Goal: Information Seeking & Learning: Learn about a topic

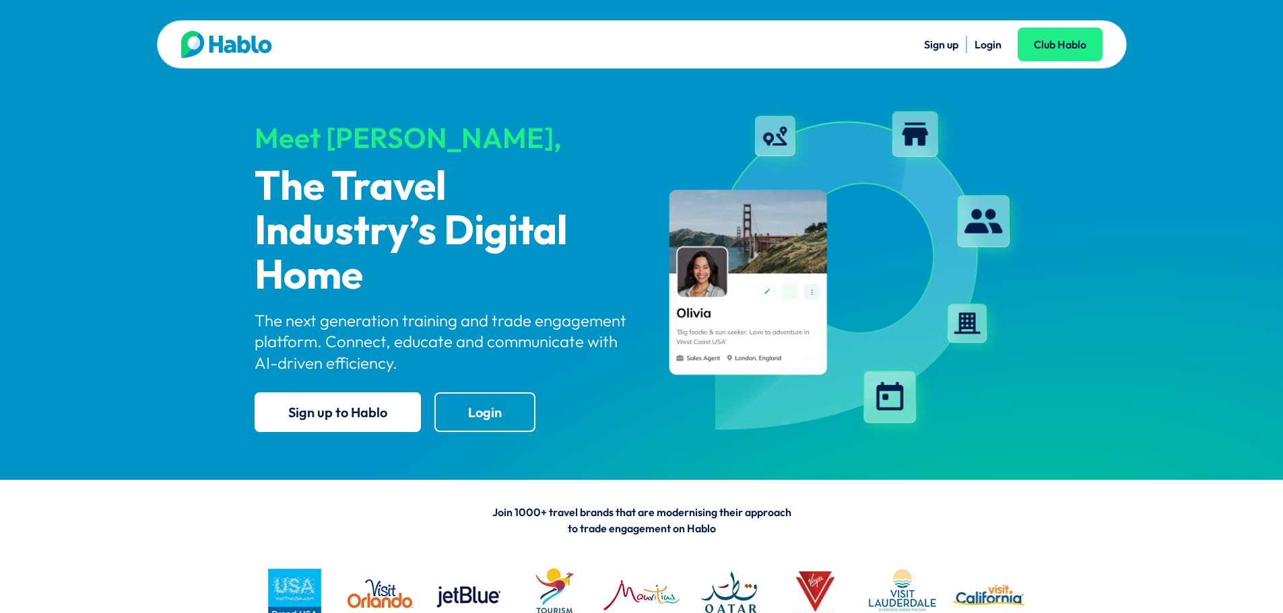
click at [977, 44] on link "Login" at bounding box center [987, 44] width 27 height 13
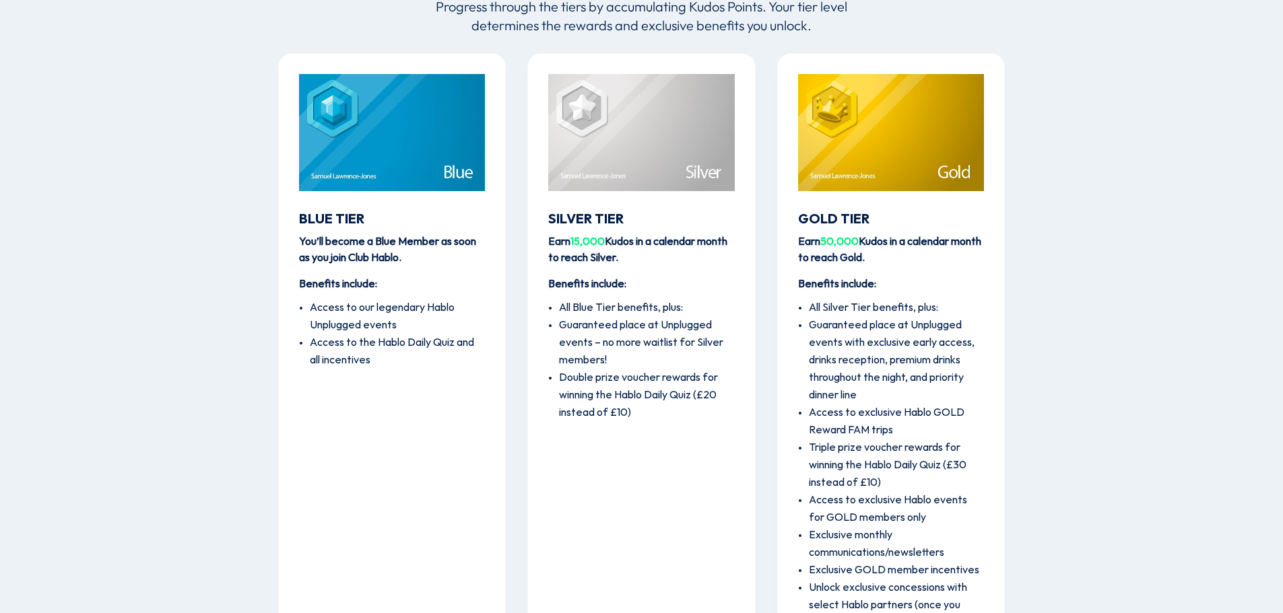
scroll to position [1669, 0]
drag, startPoint x: 698, startPoint y: 302, endPoint x: 540, endPoint y: 294, distance: 157.7
click at [540, 294] on div "Silver Tier Earn 15,000 Kudos in a calendar month to reach [GEOGRAPHIC_DATA]. B…" at bounding box center [641, 370] width 228 height 635
click at [660, 426] on div "Silver Tier Earn 15,000 Kudos in a calendar month to reach [GEOGRAPHIC_DATA]. B…" at bounding box center [641, 370] width 228 height 635
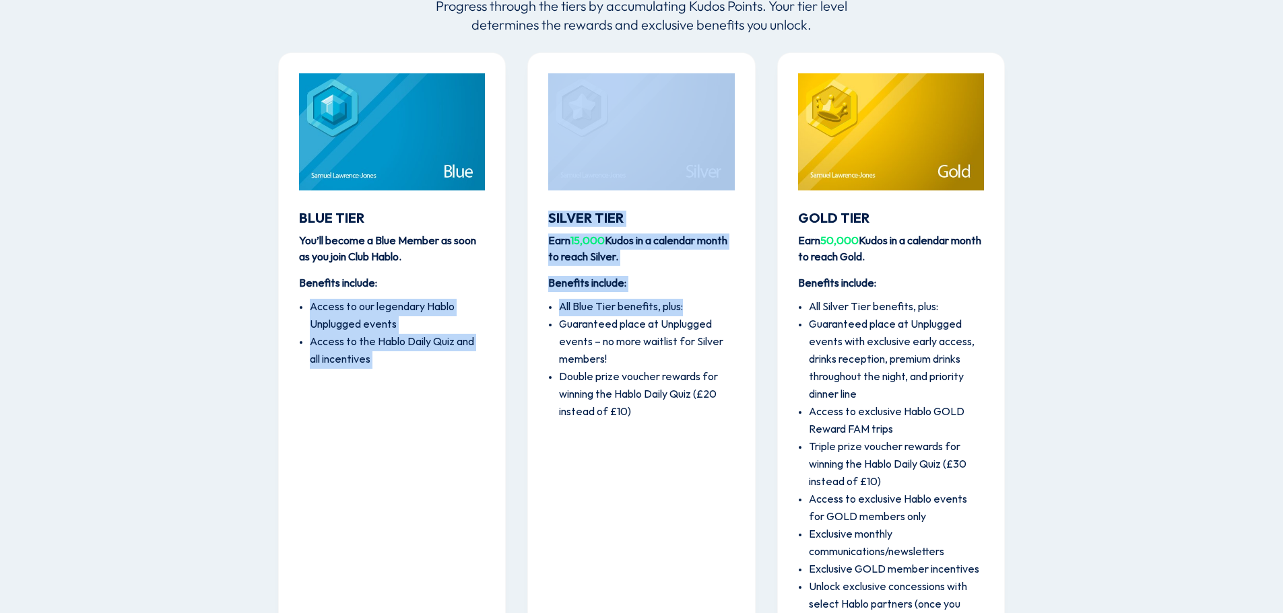
drag, startPoint x: 694, startPoint y: 302, endPoint x: 475, endPoint y: 286, distance: 219.4
click at [475, 286] on div "Blue Tier You’ll become a Blue Member as soon as you join Club Hablo. Benefits …" at bounding box center [641, 369] width 727 height 671
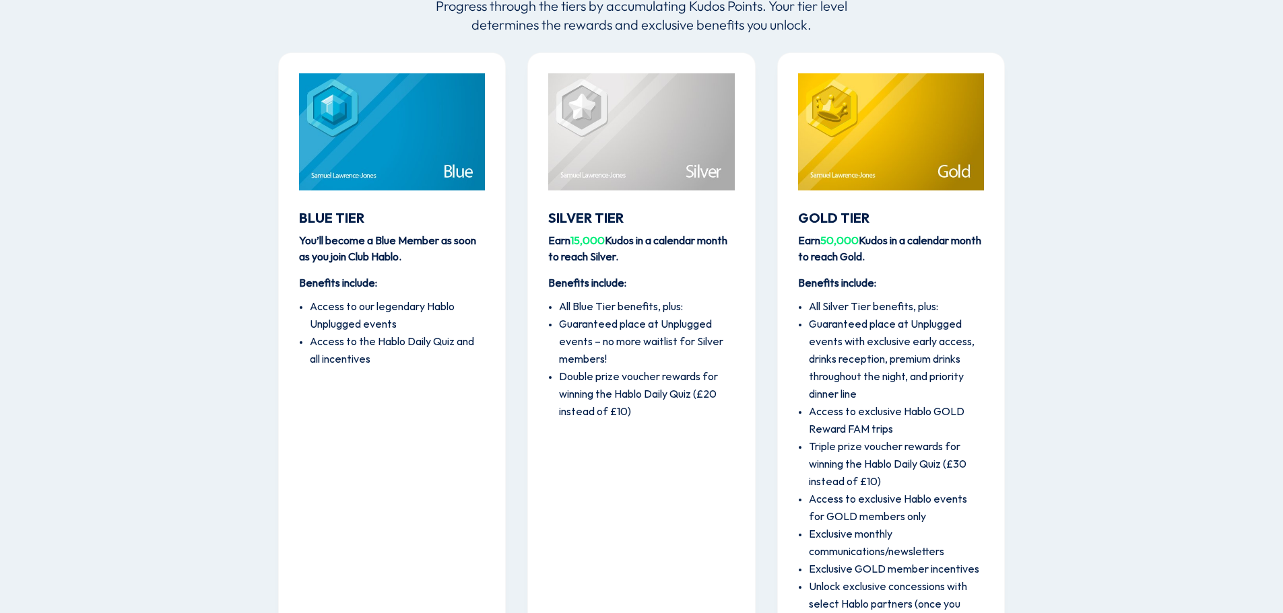
click at [662, 467] on div "Silver Tier Earn 15,000 Kudos in a calendar month to reach [GEOGRAPHIC_DATA]. B…" at bounding box center [641, 370] width 228 height 635
drag, startPoint x: 634, startPoint y: 331, endPoint x: 548, endPoint y: 312, distance: 88.4
click at [548, 312] on ul "All Blue Tier benefits, plus: Guaranteed place at Unplugged events – no more wa…" at bounding box center [641, 356] width 186 height 129
click at [667, 465] on div "Silver Tier Earn 15,000 Kudos in a calendar month to reach [GEOGRAPHIC_DATA]. B…" at bounding box center [641, 370] width 228 height 635
drag, startPoint x: 609, startPoint y: 351, endPoint x: 539, endPoint y: 306, distance: 82.9
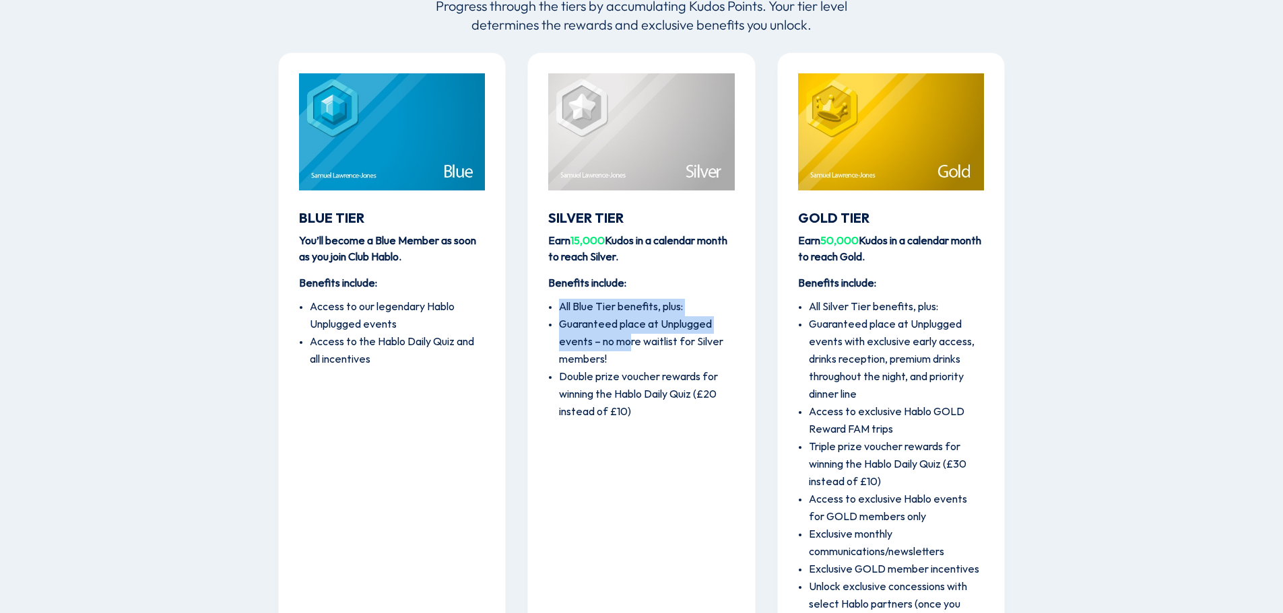
click at [539, 306] on div "Silver Tier Earn 15,000 Kudos in a calendar month to reach [GEOGRAPHIC_DATA]. B…" at bounding box center [641, 370] width 228 height 635
click at [662, 504] on div "Silver Tier Earn 15,000 Kudos in a calendar month to reach [GEOGRAPHIC_DATA]. B…" at bounding box center [641, 370] width 228 height 635
drag, startPoint x: 710, startPoint y: 321, endPoint x: 572, endPoint y: 323, distance: 138.0
click at [572, 323] on li "Guaranteed place at Unplugged events – no more waitlist for Silver members!" at bounding box center [646, 342] width 175 height 53
click at [613, 456] on div "Silver Tier Earn 15,000 Kudos in a calendar month to reach [GEOGRAPHIC_DATA]. B…" at bounding box center [641, 370] width 228 height 635
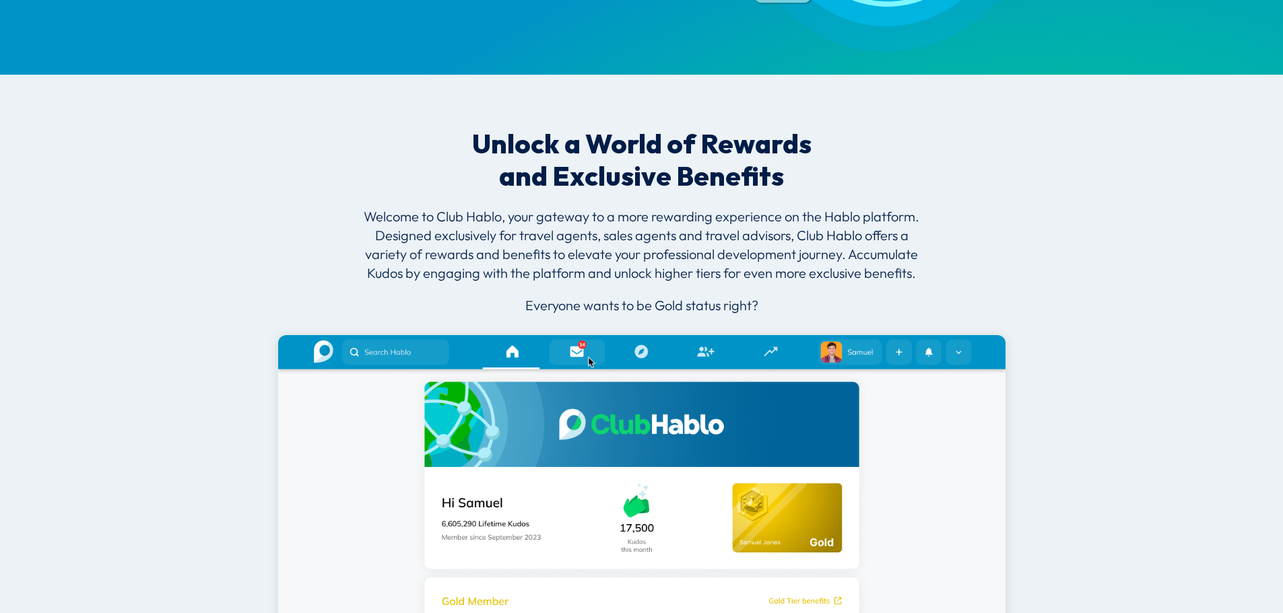
scroll to position [0, 0]
